Goal: Transaction & Acquisition: Obtain resource

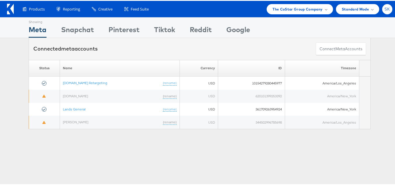
click at [385, 10] on span "SK" at bounding box center [388, 8] width 6 height 4
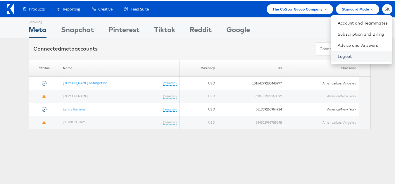
click at [338, 54] on link "Logout" at bounding box center [363, 56] width 50 height 6
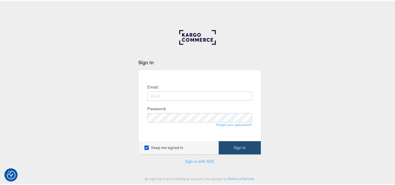
type input "[PERSON_NAME][EMAIL_ADDRESS][DOMAIN_NAME]"
click at [245, 148] on button "Sign In" at bounding box center [240, 146] width 42 height 13
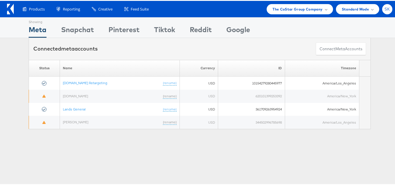
click at [382, 4] on div "SK" at bounding box center [387, 8] width 10 height 10
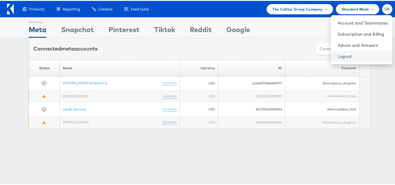
click at [338, 56] on link "Logout" at bounding box center [363, 56] width 50 height 6
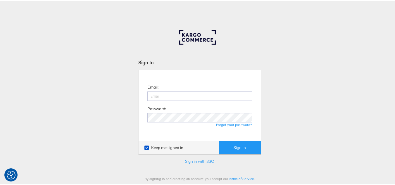
type input "[PERSON_NAME][EMAIL_ADDRESS][DOMAIN_NAME]"
click at [4, 174] on div "Sign In Email: shravan.kumar@kargo.com Password: Forgot your password? Keep me …" at bounding box center [199, 175] width 399 height 292
click at [7, 174] on img "Consent Preferences" at bounding box center [11, 174] width 9 height 9
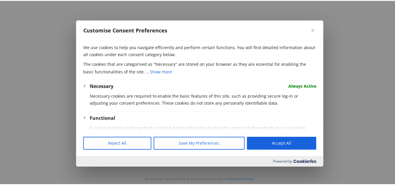
click at [313, 26] on button "Close" at bounding box center [312, 29] width 7 height 7
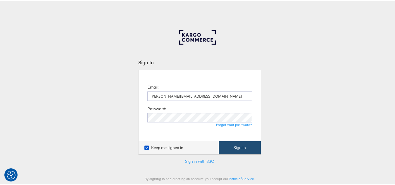
click at [256, 150] on button "Sign In" at bounding box center [240, 146] width 42 height 13
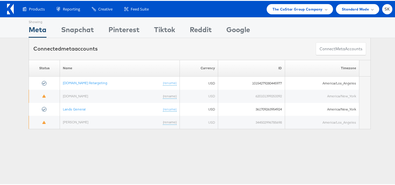
click at [297, 14] on div "Products Product Catalogs Enhance Your Product Catalog, Map Them to Publishers,…" at bounding box center [199, 8] width 399 height 16
click at [297, 7] on span "The CoStar Group Company" at bounding box center [298, 8] width 50 height 6
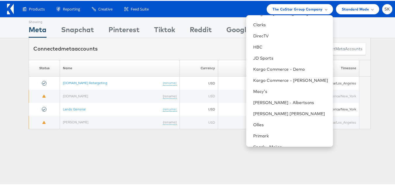
scroll to position [66, 0]
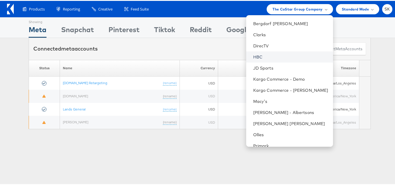
click at [257, 59] on link "HBC" at bounding box center [290, 56] width 75 height 6
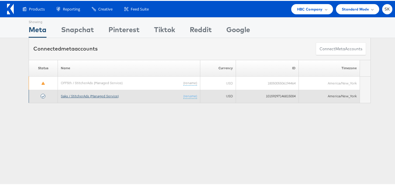
click at [92, 95] on link "Saks / StitcherAds (Managed Service)" at bounding box center [90, 95] width 58 height 4
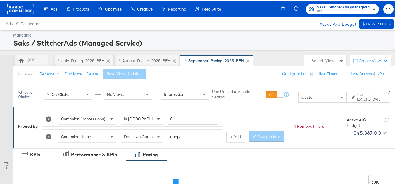
click at [317, 59] on div "Search Views" at bounding box center [328, 60] width 32 height 6
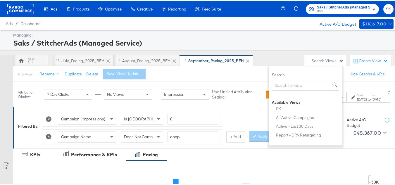
click at [263, 43] on div "Saks / StitcherAds (Managed Service)" at bounding box center [202, 42] width 379 height 10
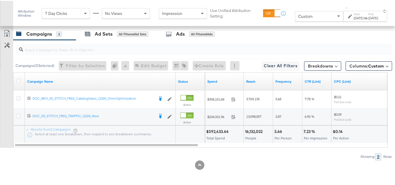
scroll to position [272, 0]
click at [19, 80] on icon at bounding box center [18, 80] width 4 height 4
click at [0, 0] on input "checkbox" at bounding box center [0, 0] width 0 height 0
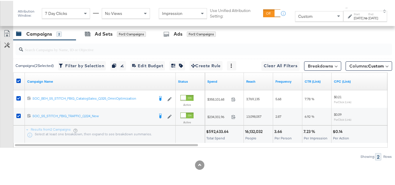
click at [368, 18] on div "Sep 30th 2025" at bounding box center [373, 17] width 10 height 5
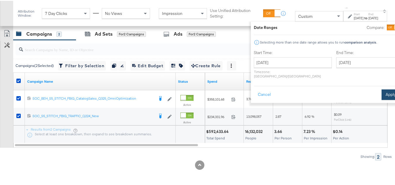
click at [382, 89] on button "Apply" at bounding box center [391, 94] width 18 height 11
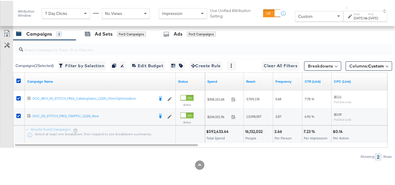
click at [368, 17] on div "Sep 30th 2025" at bounding box center [373, 17] width 10 height 5
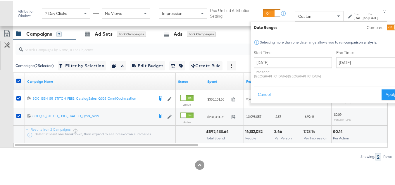
click at [278, 55] on div "Start Time: September 1st 2025 ‹ September 2025 › Su Mo Tu We Th Fr Sa 31 1 2 3…" at bounding box center [293, 64] width 78 height 31
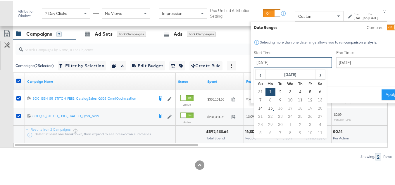
click at [279, 66] on input "September 1st 2025" at bounding box center [293, 61] width 78 height 11
click at [256, 101] on td "7" at bounding box center [261, 99] width 10 height 8
type input "September 7th 2025"
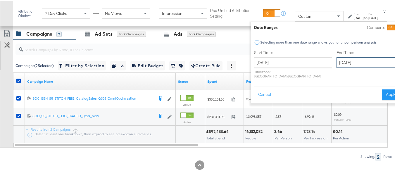
click at [355, 61] on input "September 30th 2025" at bounding box center [367, 61] width 61 height 11
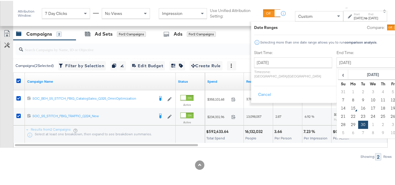
type input "September 13th 2025"
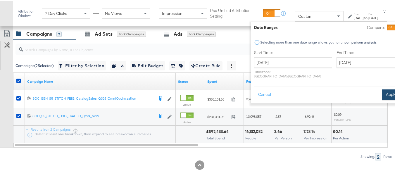
click at [384, 89] on button "Apply" at bounding box center [391, 94] width 18 height 11
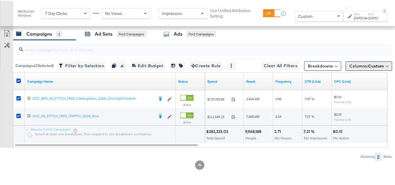
click at [368, 70] on button "Columns: Custom" at bounding box center [369, 65] width 46 height 9
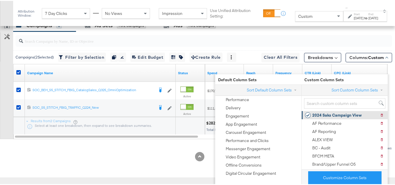
click at [327, 112] on div "2024 Saks Campaign View" at bounding box center [336, 115] width 49 height 6
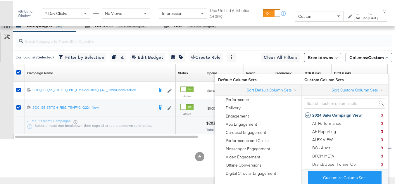
click at [0, 105] on div "Customize KPIs Export as CSV" at bounding box center [6, 78] width 13 height 120
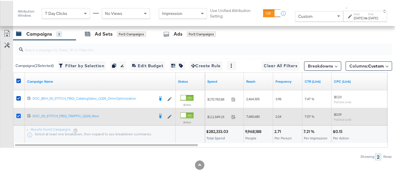
click at [17, 116] on icon at bounding box center [18, 115] width 4 height 4
click at [0, 0] on input "checkbox" at bounding box center [0, 0] width 0 height 0
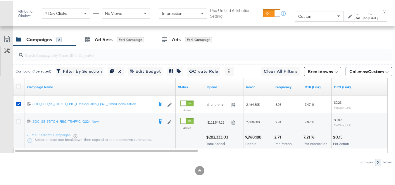
scroll to position [243, 0]
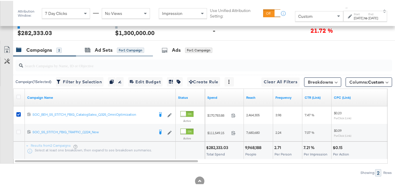
click at [83, 56] on div "Ad Sets for 1 Campaign" at bounding box center [114, 49] width 77 height 13
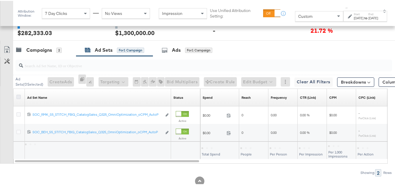
click at [18, 98] on icon at bounding box center [18, 96] width 4 height 4
click at [0, 0] on input "checkbox" at bounding box center [0, 0] width 0 height 0
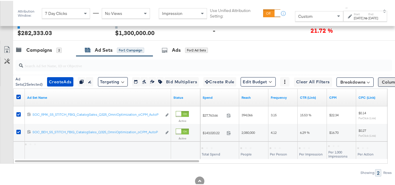
click at [389, 84] on span "Columns: Custom" at bounding box center [399, 81] width 35 height 6
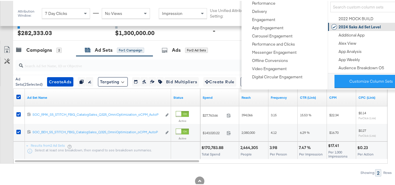
click at [352, 25] on div "2024 Saks Ad Set Level" at bounding box center [360, 26] width 42 height 6
click at [0, 98] on div "Customize KPIs Export as CSV" at bounding box center [6, 103] width 13 height 120
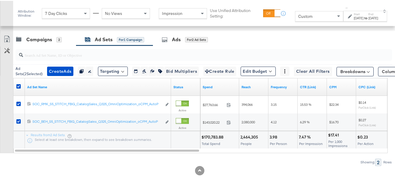
scroll to position [272, 0]
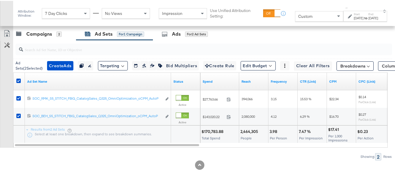
click at [216, 168] on div at bounding box center [199, 164] width 399 height 9
click at [8, 30] on icon at bounding box center [7, 32] width 7 height 7
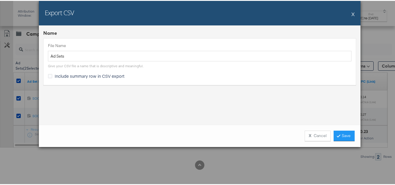
click at [65, 74] on span "Include summary row in CSV export" at bounding box center [90, 75] width 70 height 6
click at [0, 0] on input "Include summary row in CSV export" at bounding box center [0, 0] width 0 height 0
click at [340, 138] on link "Save" at bounding box center [344, 135] width 21 height 11
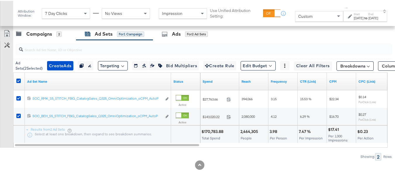
click at [40, 40] on div at bounding box center [202, 48] width 379 height 19
click at [39, 34] on div "Campaigns" at bounding box center [39, 33] width 26 height 7
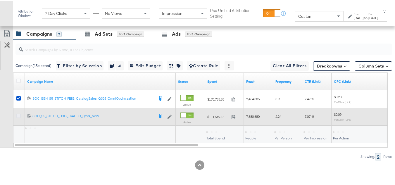
click at [19, 114] on icon at bounding box center [18, 115] width 4 height 4
click at [0, 0] on input "checkbox" at bounding box center [0, 0] width 0 height 0
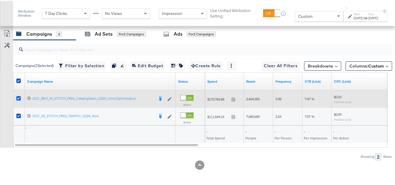
click at [17, 98] on icon at bounding box center [18, 97] width 4 height 4
click at [0, 0] on input "checkbox" at bounding box center [0, 0] width 0 height 0
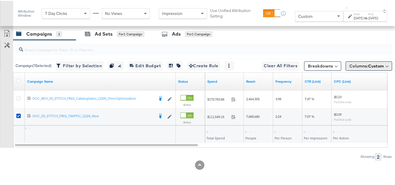
click at [359, 62] on button "Columns: Custom" at bounding box center [369, 65] width 46 height 9
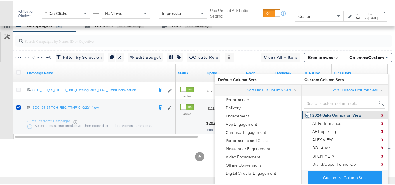
click at [330, 112] on div "2024 Saks Campaign View" at bounding box center [336, 115] width 49 height 6
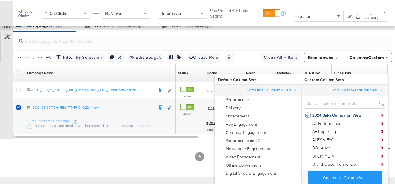
click at [0, 98] on div "Customize KPIs Export as CSV" at bounding box center [6, 78] width 13 height 120
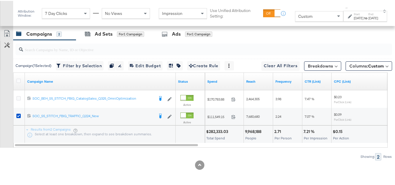
click at [94, 41] on input "search" at bounding box center [191, 46] width 336 height 11
click at [95, 37] on div "Ad Sets for 1 Campaign" at bounding box center [114, 33] width 77 height 13
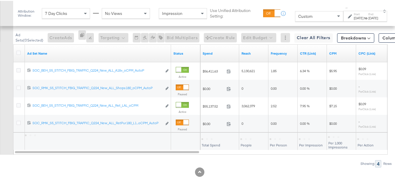
scroll to position [307, 0]
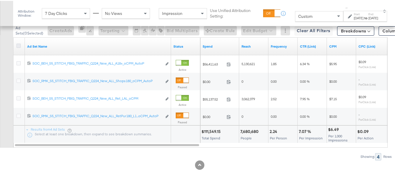
click at [19, 46] on icon at bounding box center [18, 45] width 4 height 4
click at [0, 0] on input "checkbox" at bounding box center [0, 0] width 0 height 0
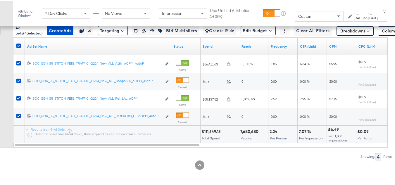
click at [368, 19] on div "Sep 13th 2025" at bounding box center [373, 17] width 10 height 5
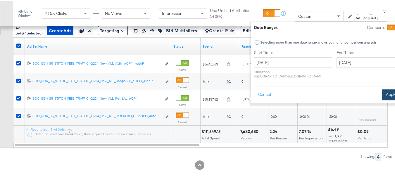
click at [382, 91] on button "Apply" at bounding box center [391, 94] width 18 height 11
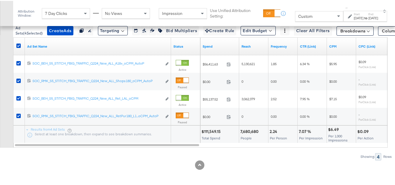
click at [0, 132] on div "Customize KPIs Export as CSV" at bounding box center [6, 69] width 13 height 155
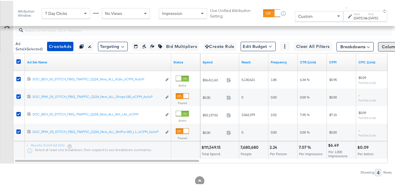
scroll to position [278, 0]
drag, startPoint x: 390, startPoint y: 58, endPoint x: 392, endPoint y: 62, distance: 5.3
click at [390, 49] on span "Columns: Custom" at bounding box center [399, 46] width 35 height 6
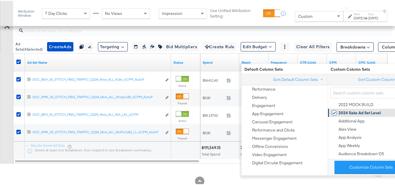
click at [356, 113] on div "2024 Saks Ad Set Level" at bounding box center [360, 112] width 42 height 6
click at [1, 101] on div "Customize KPIs Export as CSV" at bounding box center [6, 85] width 13 height 155
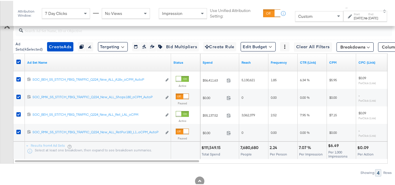
scroll to position [249, 0]
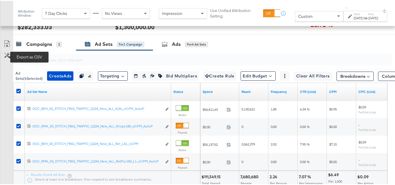
click at [7, 46] on icon at bounding box center [7, 42] width 7 height 7
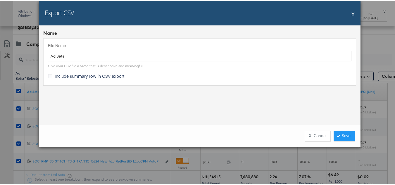
click at [55, 76] on span "Include summary row in CSV export" at bounding box center [90, 75] width 70 height 6
click at [0, 0] on input "Include summary row in CSV export" at bounding box center [0, 0] width 0 height 0
click at [348, 136] on link "Save" at bounding box center [344, 135] width 21 height 11
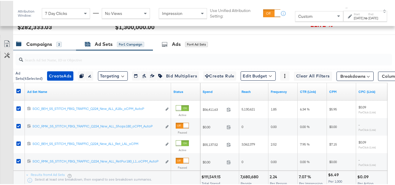
click at [49, 50] on div "Campaigns 2" at bounding box center [44, 43] width 63 height 13
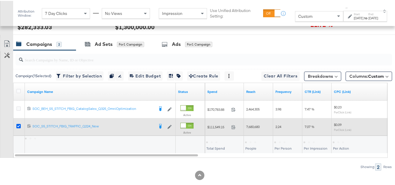
click at [19, 128] on icon at bounding box center [18, 125] width 4 height 4
click at [0, 0] on input "checkbox" at bounding box center [0, 0] width 0 height 0
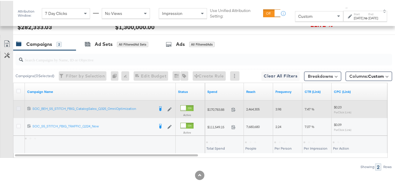
click at [20, 110] on icon at bounding box center [18, 108] width 4 height 4
click at [0, 0] on input "checkbox" at bounding box center [0, 0] width 0 height 0
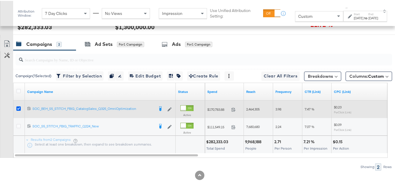
click at [18, 110] on icon at bounding box center [18, 108] width 4 height 4
click at [0, 0] on input "checkbox" at bounding box center [0, 0] width 0 height 0
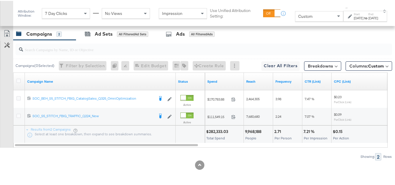
scroll to position [272, 0]
click at [254, 130] on div "9,968,188" at bounding box center [254, 131] width 18 height 6
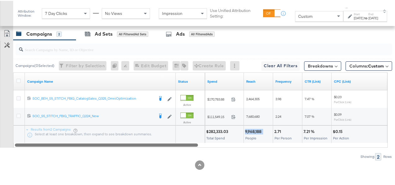
copy div "9,968,188"
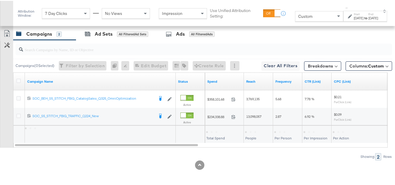
scroll to position [272, 0]
click at [17, 83] on div at bounding box center [19, 81] width 6 height 6
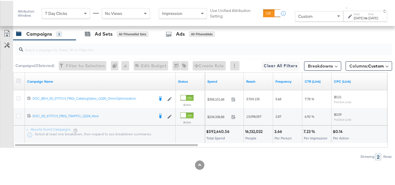
click at [17, 80] on icon at bounding box center [18, 80] width 4 height 4
click at [0, 0] on input "checkbox" at bounding box center [0, 0] width 0 height 0
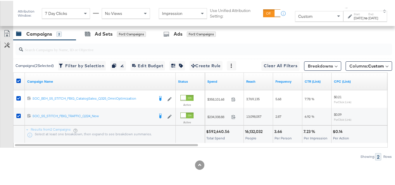
click at [354, 20] on div "Sep 1st 2025" at bounding box center [359, 17] width 10 height 5
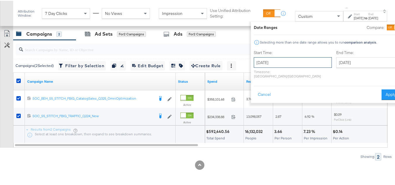
click at [268, 61] on input "September 1st 2025" at bounding box center [293, 61] width 78 height 11
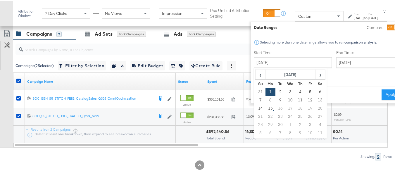
click at [254, 100] on div "‹ September 2025 › Su Mo Tu We Th Fr Sa 31 1 2 3 4 5 6 7 8 9 10 11 12 13 14 15 …" at bounding box center [290, 102] width 73 height 70
click at [256, 100] on td "7" at bounding box center [261, 99] width 10 height 8
type input "September 7th 2025"
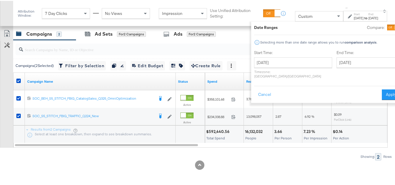
click at [338, 52] on label "End Time:" at bounding box center [369, 52] width 64 height 6
click at [341, 61] on input "September 30th 2025" at bounding box center [367, 61] width 61 height 11
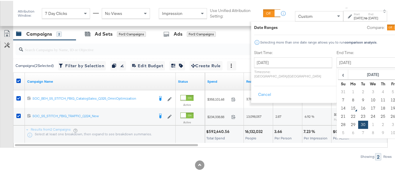
type input "September 13th 2025"
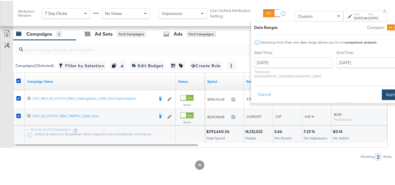
click at [382, 89] on button "Apply" at bounding box center [391, 94] width 18 height 11
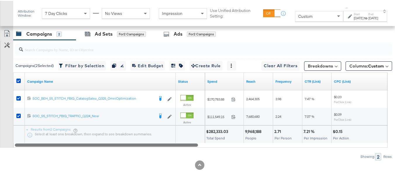
click at [269, 143] on div at bounding box center [200, 144] width 375 height 5
drag, startPoint x: 288, startPoint y: 146, endPoint x: 99, endPoint y: 141, distance: 189.6
click at [65, 140] on div "Campaign Name Status Spend Reach Frequency CTR (Link) CPC (Link) 12022630065009…" at bounding box center [200, 109] width 375 height 75
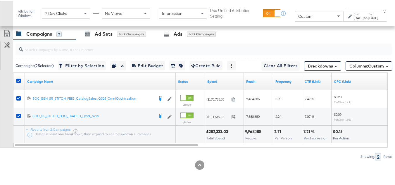
click at [277, 133] on div "2.71" at bounding box center [278, 131] width 8 height 6
copy div "2.71"
click at [306, 129] on div "7.21 %" at bounding box center [310, 131] width 13 height 6
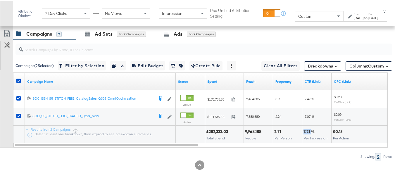
click at [306, 129] on div "7.21 %" at bounding box center [310, 131] width 13 height 6
copy div "7.21 %"
click at [340, 126] on div "$0.15 Per Action" at bounding box center [361, 134] width 58 height 18
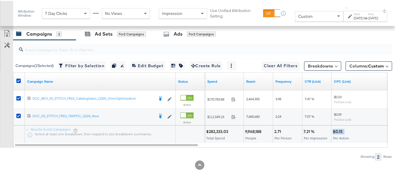
click at [340, 126] on div "$0.15 Per Action" at bounding box center [361, 134] width 58 height 18
copy div "$0.15"
click at [275, 139] on span "Per Person" at bounding box center [283, 137] width 17 height 4
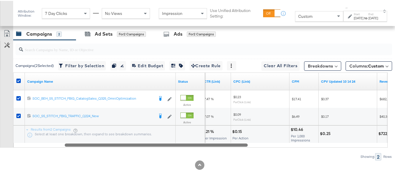
drag, startPoint x: 192, startPoint y: 144, endPoint x: 261, endPoint y: 148, distance: 69.1
click at [261, 148] on div "Campaigns ( 2 Selected) Filter by Selection Filter 2 campaigns Duplicate 2 camp…" at bounding box center [196, 99] width 392 height 120
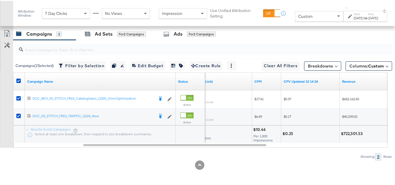
click at [263, 126] on div "$10.46" at bounding box center [260, 129] width 14 height 6
copy div "$10.46"
click at [0, 152] on div "Showing: 2 Rows" at bounding box center [196, 155] width 392 height 7
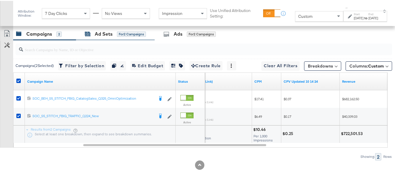
click at [113, 32] on div "Ad Sets for 2 Campaigns" at bounding box center [115, 33] width 61 height 7
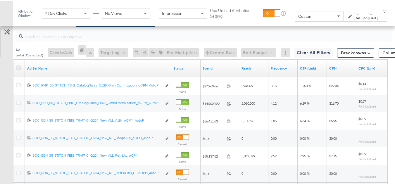
click at [19, 69] on icon at bounding box center [18, 67] width 4 height 4
click at [0, 0] on input "checkbox" at bounding box center [0, 0] width 0 height 0
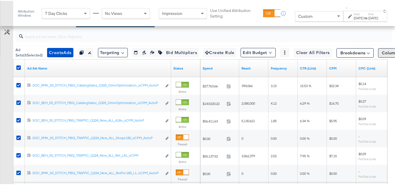
click at [382, 55] on span "Columns: Custom" at bounding box center [399, 52] width 35 height 6
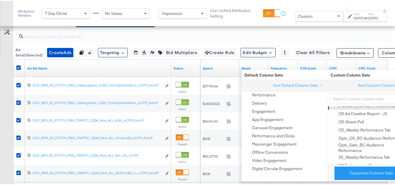
scroll to position [205, 0]
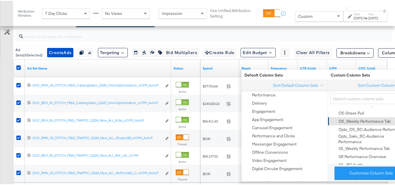
click at [369, 123] on div "O5_Weekly Performance Tab" at bounding box center [365, 121] width 52 height 6
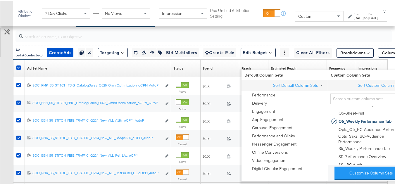
scroll to position [330, 0]
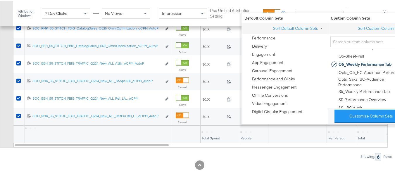
click at [1, 95] on div "Customize KPIs Export as CSV" at bounding box center [6, 52] width 13 height 190
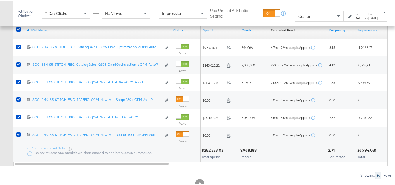
scroll to position [301, 0]
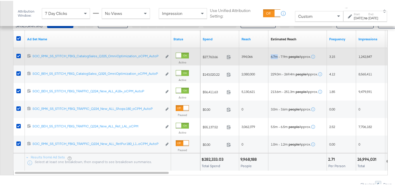
drag, startPoint x: 277, startPoint y: 67, endPoint x: 269, endPoint y: 68, distance: 8.5
click at [269, 61] on div "6.7m - 7.9m people Approx." at bounding box center [297, 55] width 58 height 9
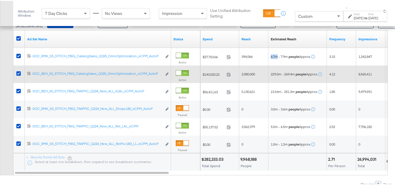
copy span "6.7m"
click at [289, 78] on div "229.0m - 269.4m people Approx." at bounding box center [297, 73] width 58 height 9
drag, startPoint x: 282, startPoint y: 87, endPoint x: 267, endPoint y: 87, distance: 14.6
copy div "229.0m"
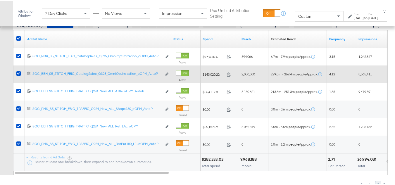
click at [289, 82] on div "229.0m - 269.4m people Approx." at bounding box center [297, 74] width 58 height 18
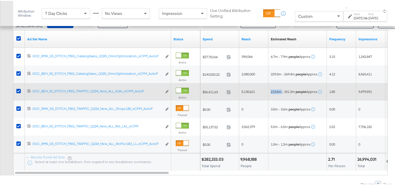
drag, startPoint x: 283, startPoint y: 105, endPoint x: 269, endPoint y: 105, distance: 13.5
click at [269, 96] on div "213.6m - 251.3m people Approx." at bounding box center [297, 90] width 58 height 9
copy span "213.6m"
click at [280, 100] on div "213.6m - 251.3m people Approx." at bounding box center [297, 91] width 58 height 18
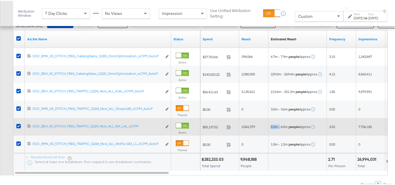
drag, startPoint x: 274, startPoint y: 140, endPoint x: 268, endPoint y: 141, distance: 5.9
click at [283, 135] on div "5.5m - 6.5m people Approx." at bounding box center [297, 126] width 58 height 18
drag, startPoint x: 278, startPoint y: 139, endPoint x: 266, endPoint y: 140, distance: 11.2
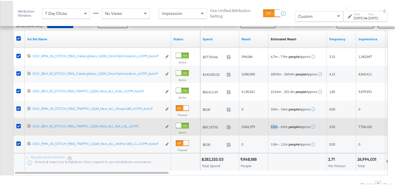
copy div "5.5m"
click at [285, 131] on div "5.5m - 6.5m people Approx." at bounding box center [297, 125] width 58 height 9
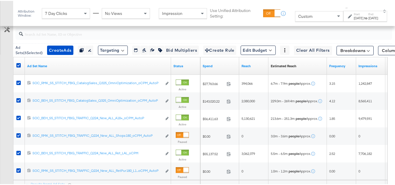
scroll to position [272, 0]
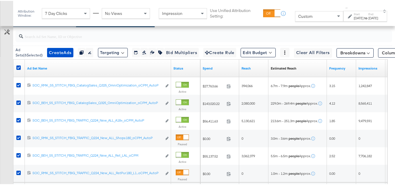
click at [38, 23] on div "Campaigns" at bounding box center [39, 20] width 26 height 7
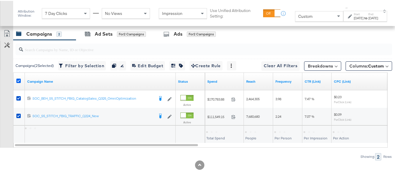
click at [18, 81] on icon at bounding box center [18, 80] width 4 height 4
click at [0, 0] on input "checkbox" at bounding box center [0, 0] width 0 height 0
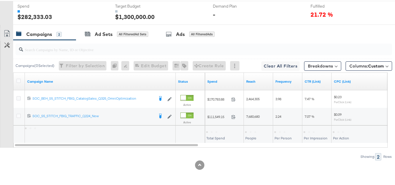
scroll to position [0, 0]
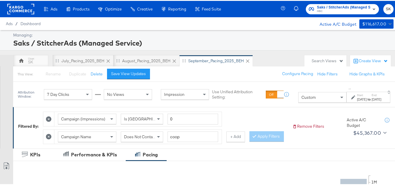
click at [22, 8] on rect at bounding box center [20, 8] width 27 height 11
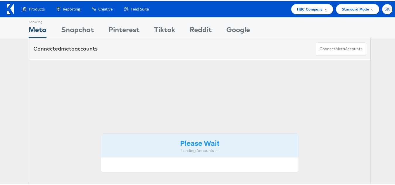
click at [385, 10] on span "SK" at bounding box center [388, 8] width 6 height 4
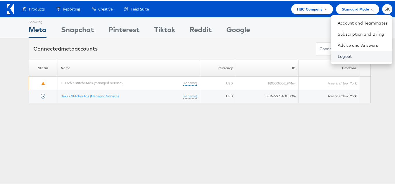
click at [338, 56] on link "Logout" at bounding box center [363, 56] width 50 height 6
